Goal: Information Seeking & Learning: Find specific fact

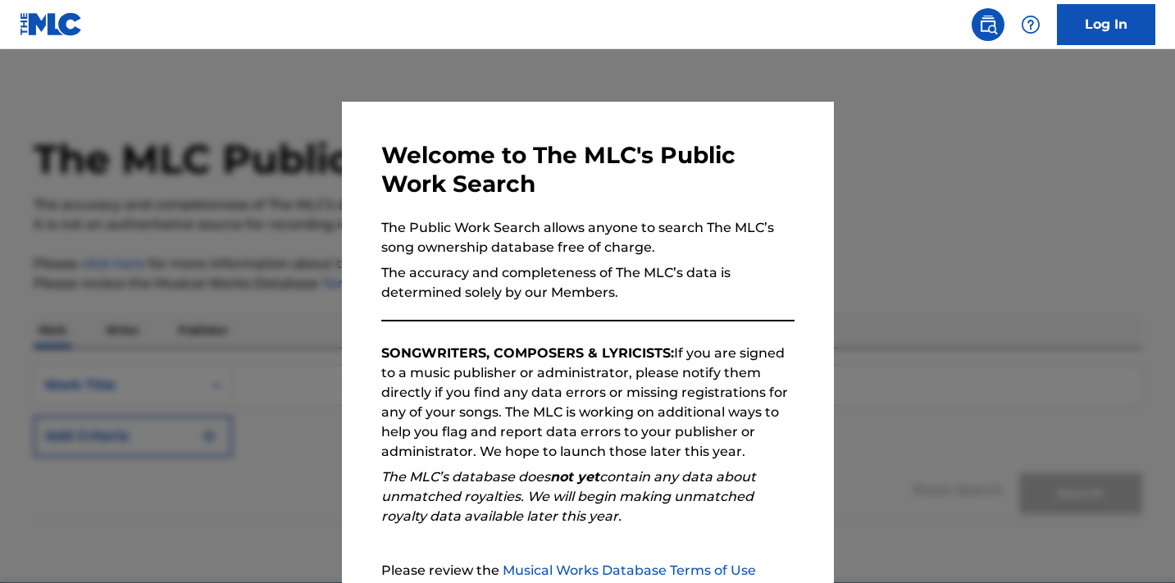
scroll to position [167, 0]
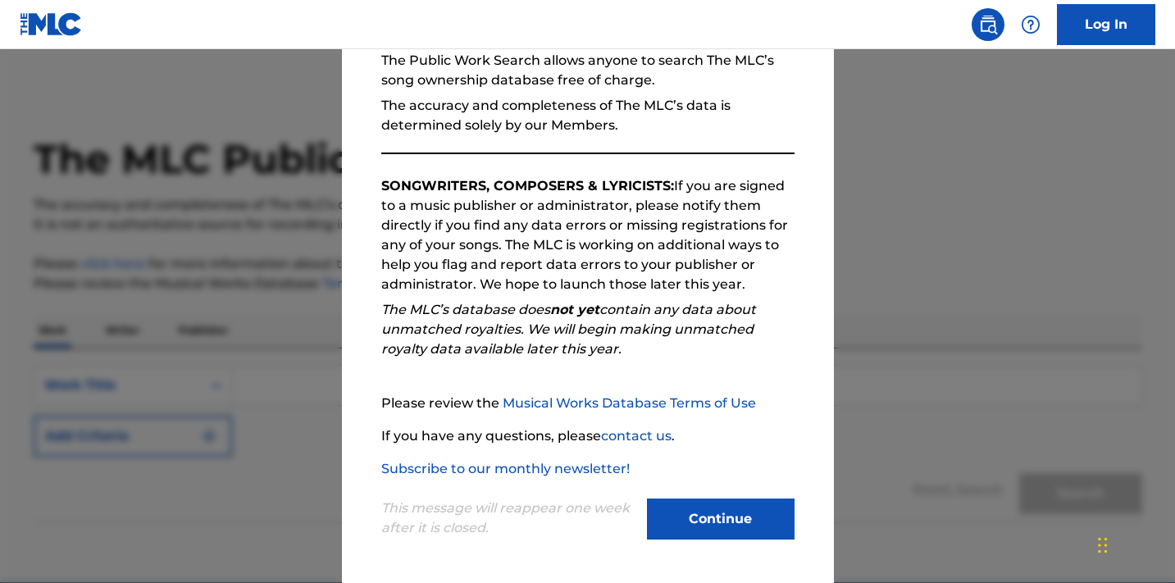
click at [656, 523] on button "Continue" at bounding box center [721, 519] width 148 height 41
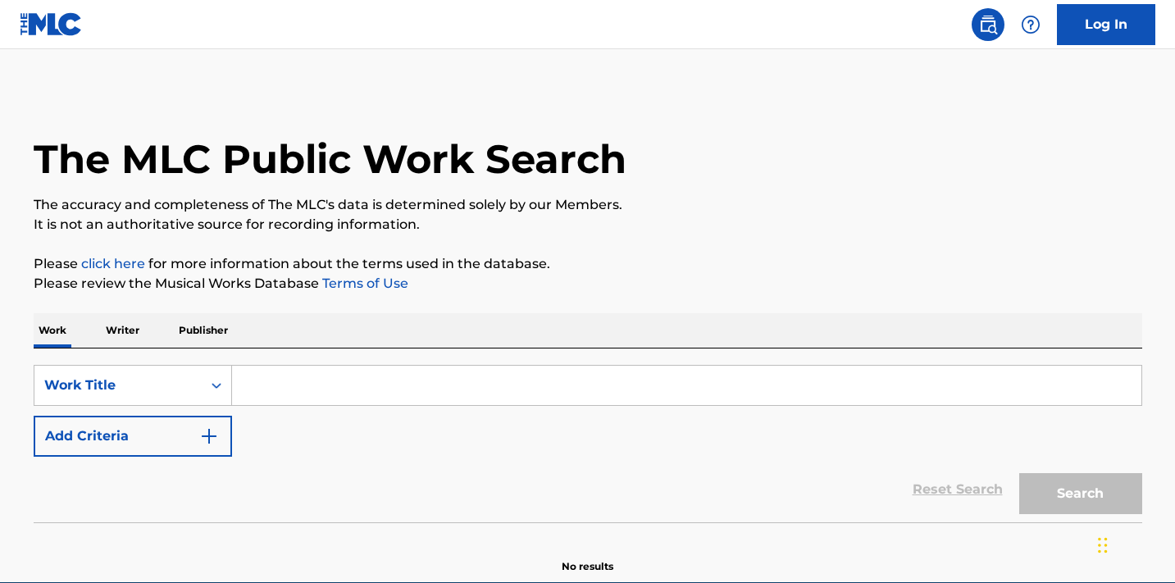
click at [460, 390] on input "Search Form" at bounding box center [686, 385] width 909 height 39
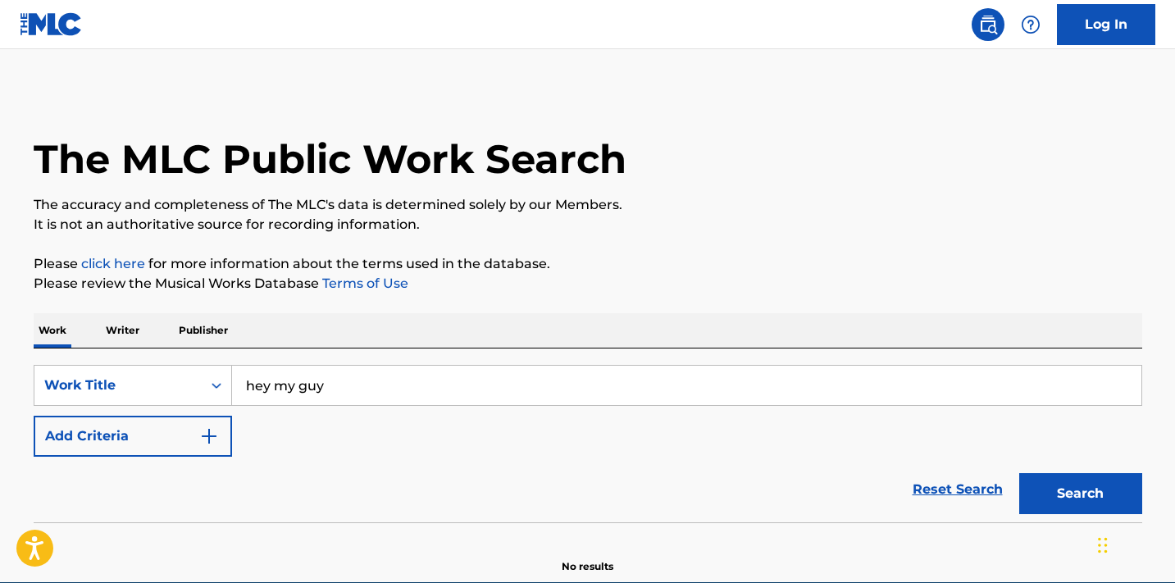
type input "hey my guy"
click at [1078, 473] on button "Search" at bounding box center [1080, 493] width 123 height 41
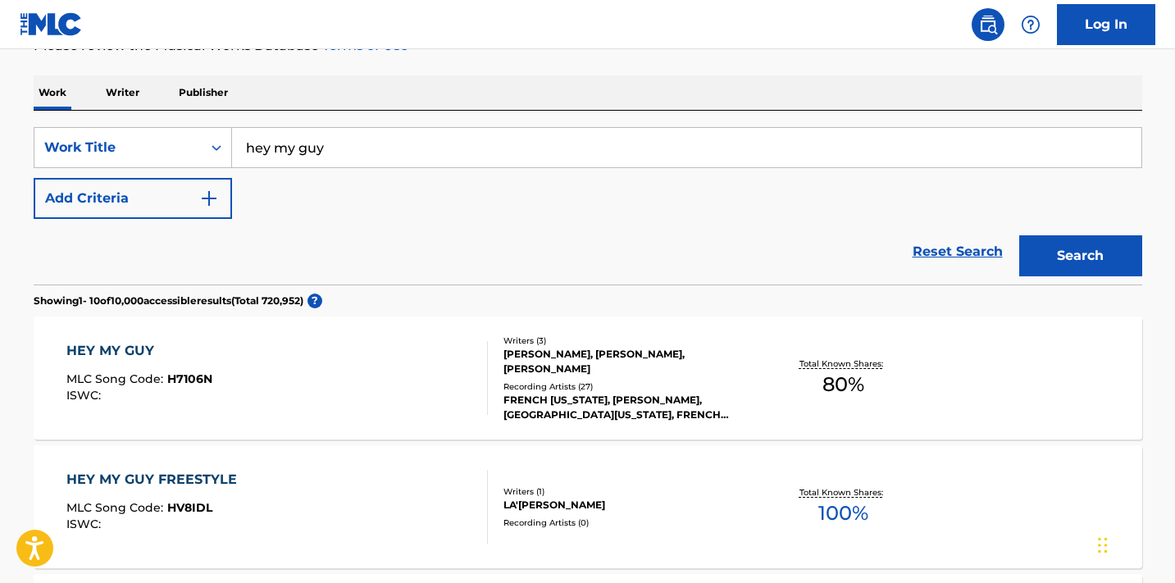
scroll to position [239, 0]
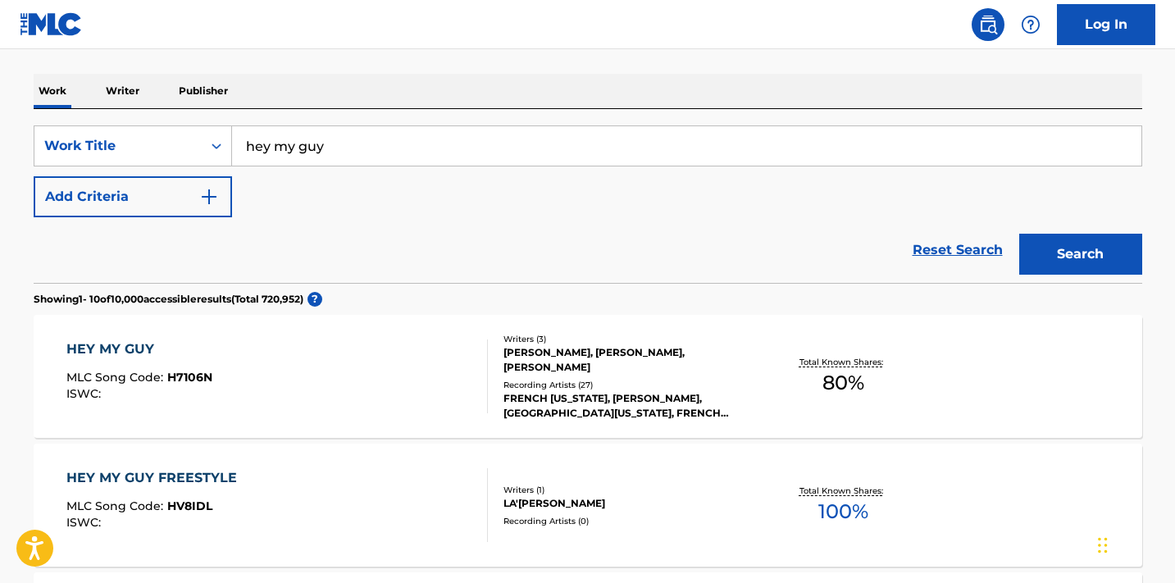
click at [714, 379] on div "Recording Artists ( 27 )" at bounding box center [628, 385] width 248 height 12
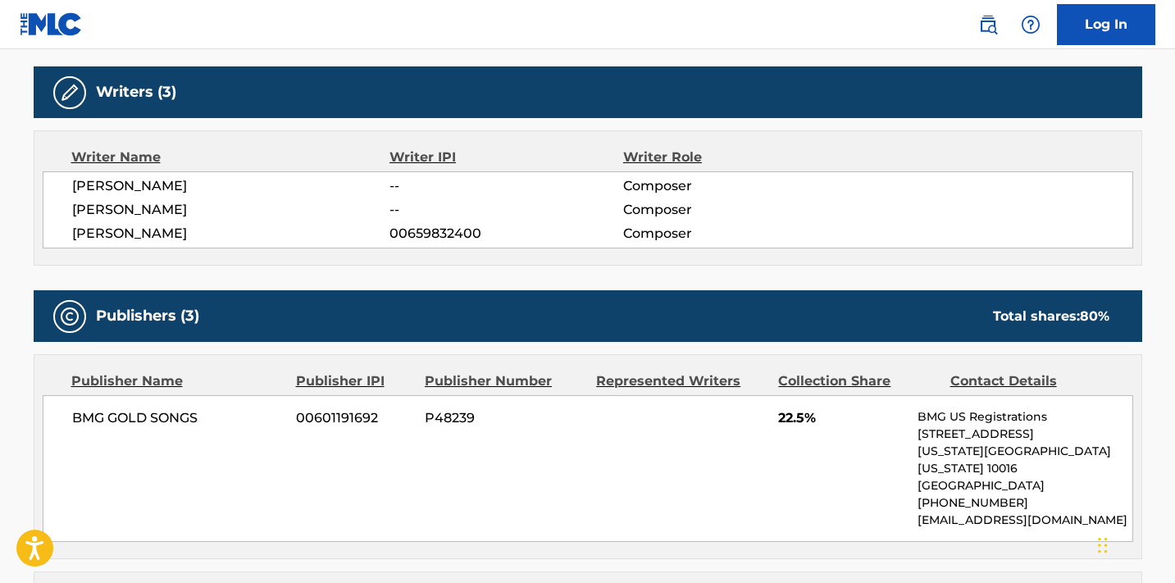
scroll to position [513, 0]
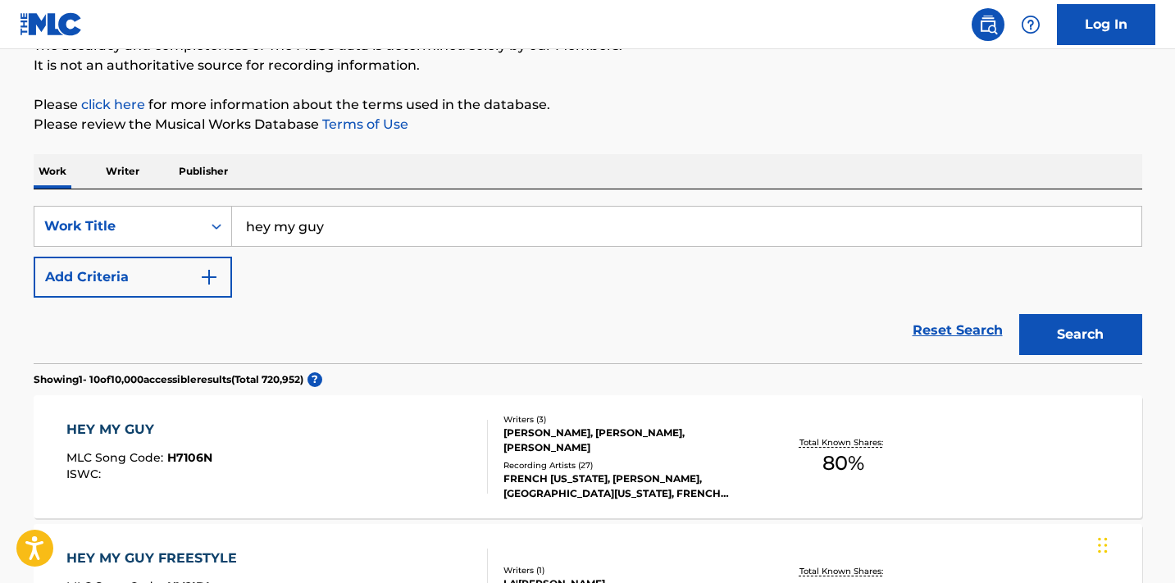
scroll to position [160, 0]
click at [680, 481] on div "FRENCH [US_STATE], [PERSON_NAME], [GEOGRAPHIC_DATA][US_STATE], FRENCH [US_STATE…" at bounding box center [628, 486] width 248 height 30
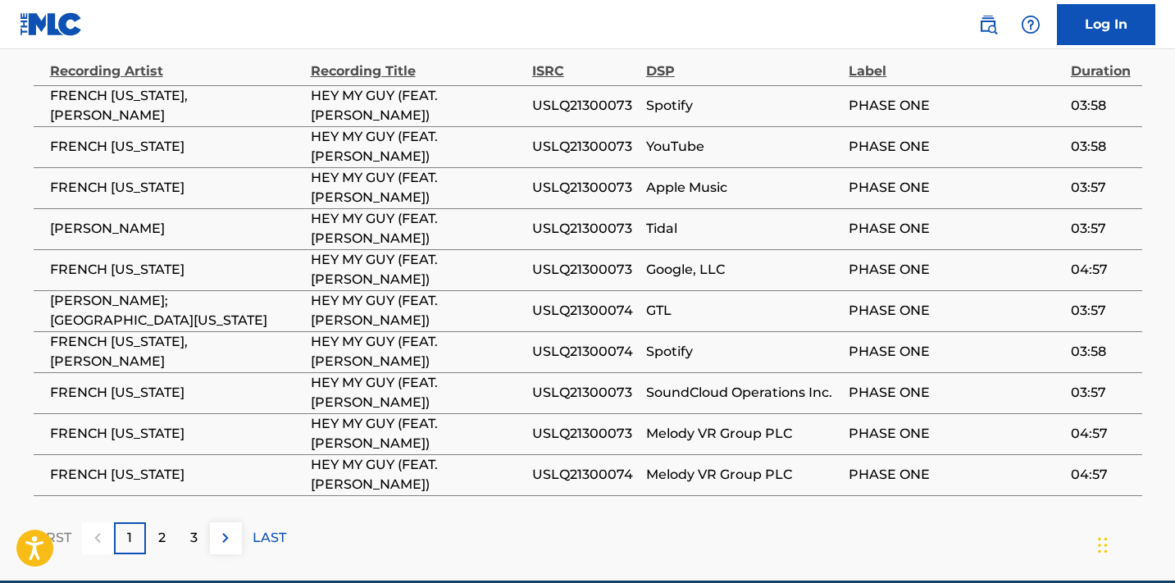
scroll to position [1783, 0]
